Goal: Navigation & Orientation: Find specific page/section

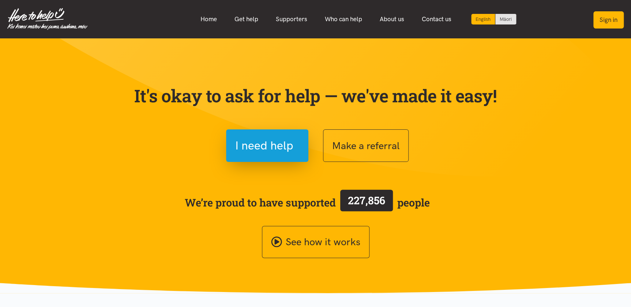
click at [606, 19] on button "Sign in" at bounding box center [608, 19] width 30 height 17
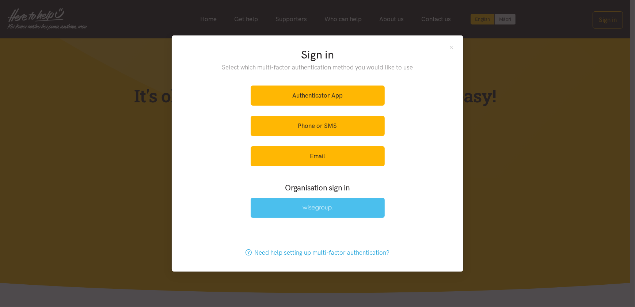
click at [312, 208] on img at bounding box center [318, 208] width 30 height 6
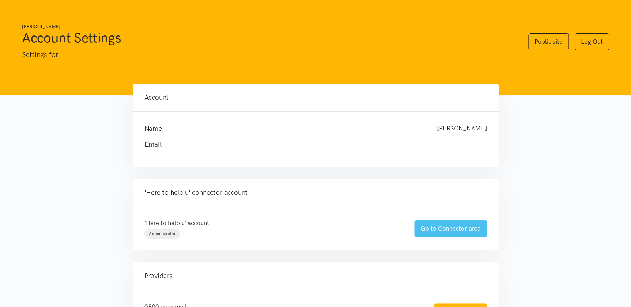
click at [454, 225] on link "Go to Connector area" at bounding box center [450, 228] width 72 height 17
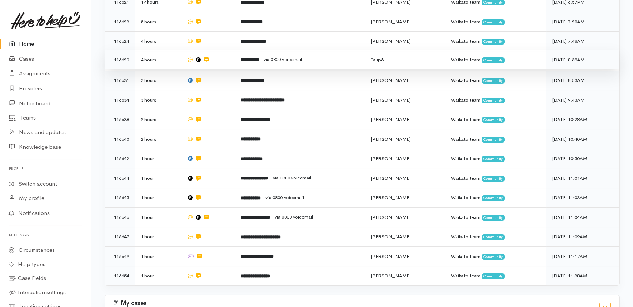
scroll to position [232, 0]
